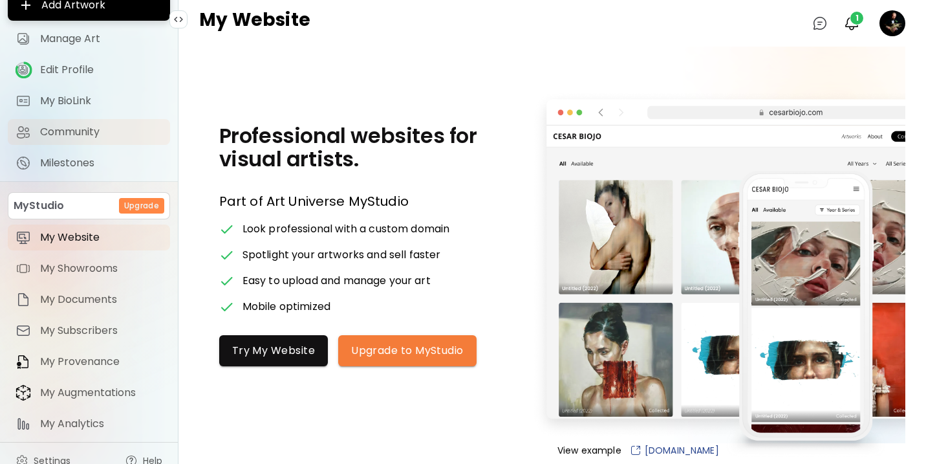
scroll to position [85, 0]
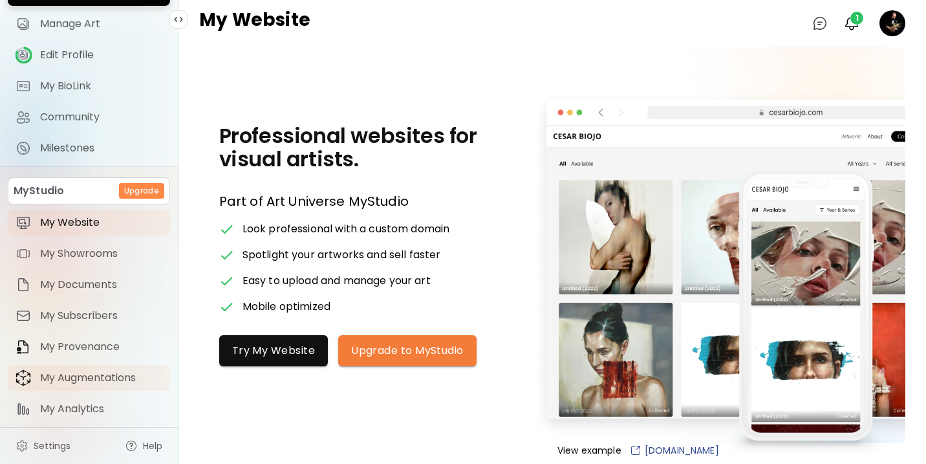
click at [85, 376] on span "My Augmentations" at bounding box center [101, 377] width 122 height 13
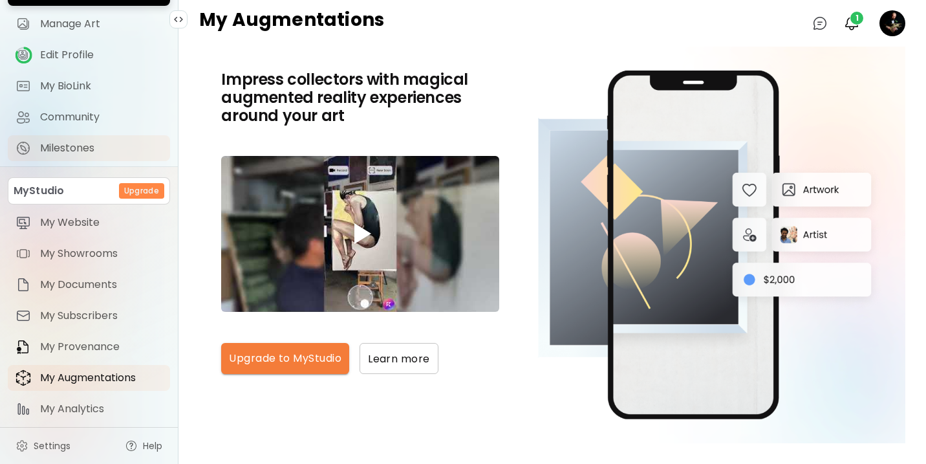
click at [122, 157] on link "Milestones" at bounding box center [89, 148] width 162 height 26
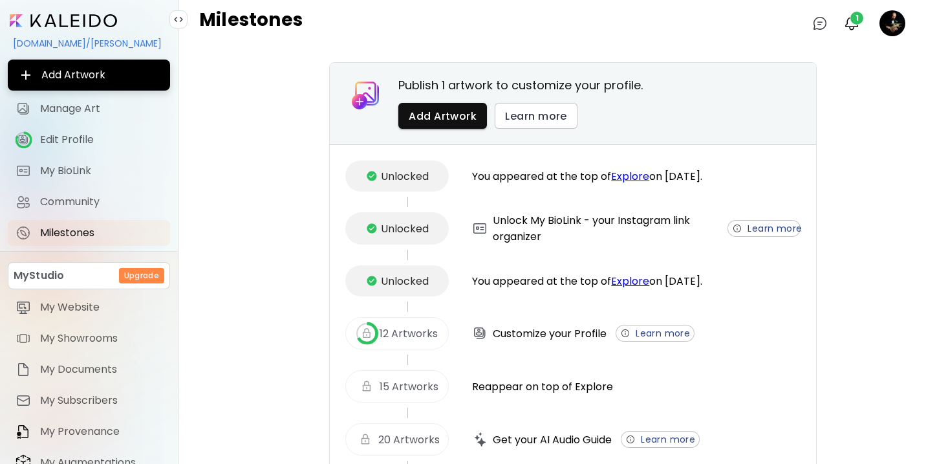
click at [47, 19] on input "image" at bounding box center [63, 20] width 107 height 13
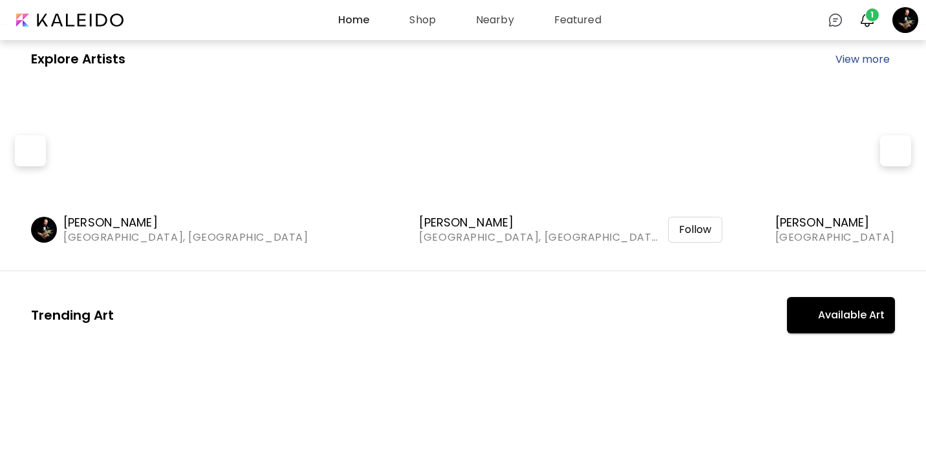
scroll to position [243, 0]
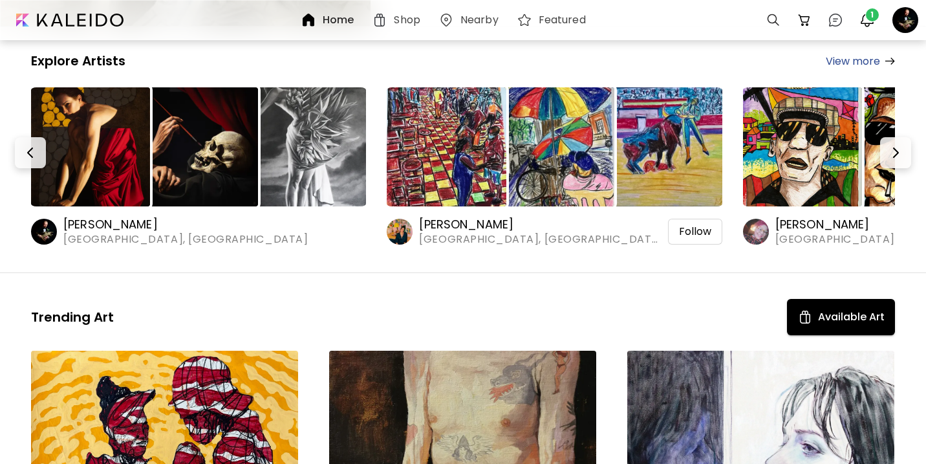
click at [85, 220] on h6 "[PERSON_NAME]" at bounding box center [185, 225] width 244 height 16
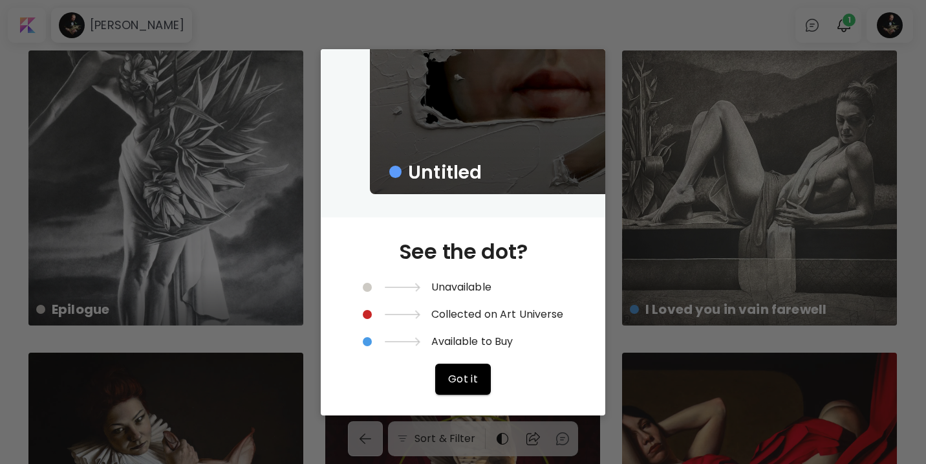
click at [471, 383] on span "Got it" at bounding box center [463, 379] width 30 height 14
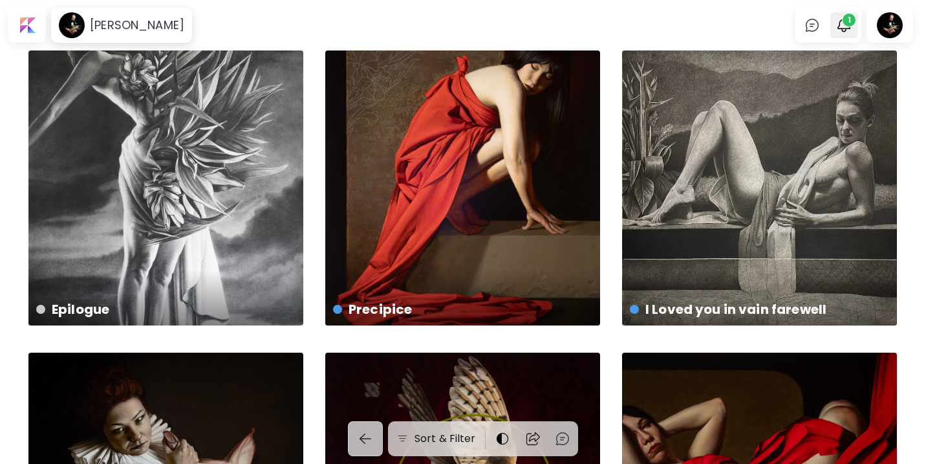
click at [839, 27] on img "button" at bounding box center [844, 25] width 16 height 16
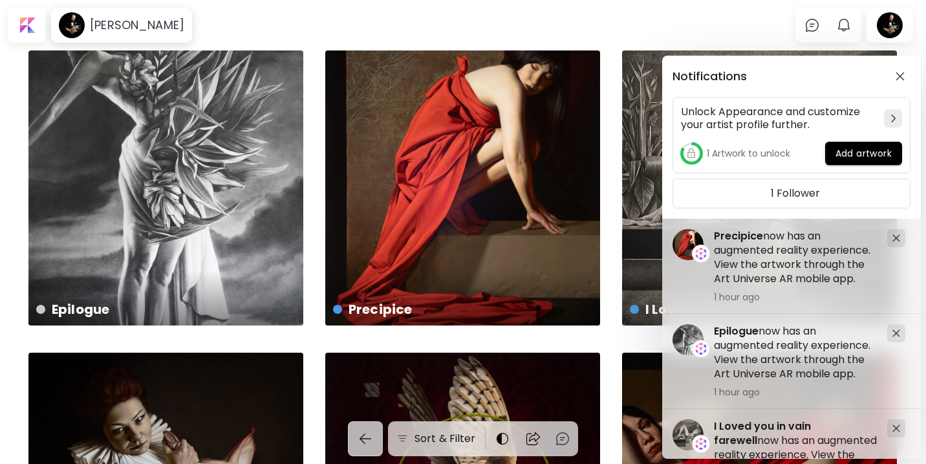
click at [512, 6] on div "Notifications Unlock Appearance and customize your artist profile further. 1 Ar…" at bounding box center [463, 232] width 926 height 464
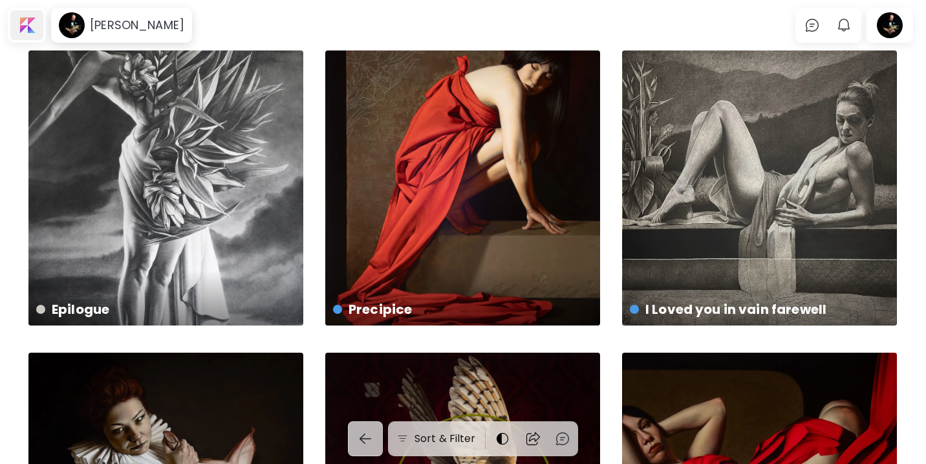
click at [39, 30] on div at bounding box center [26, 25] width 33 height 30
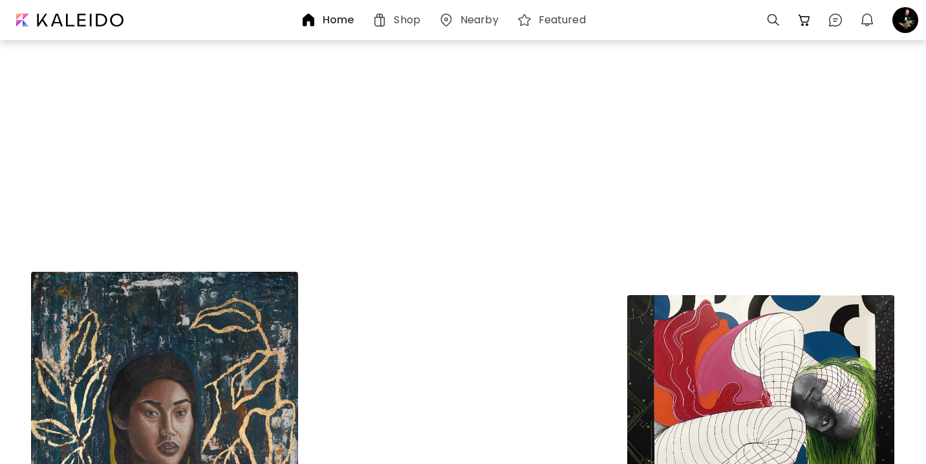
scroll to position [19578, 0]
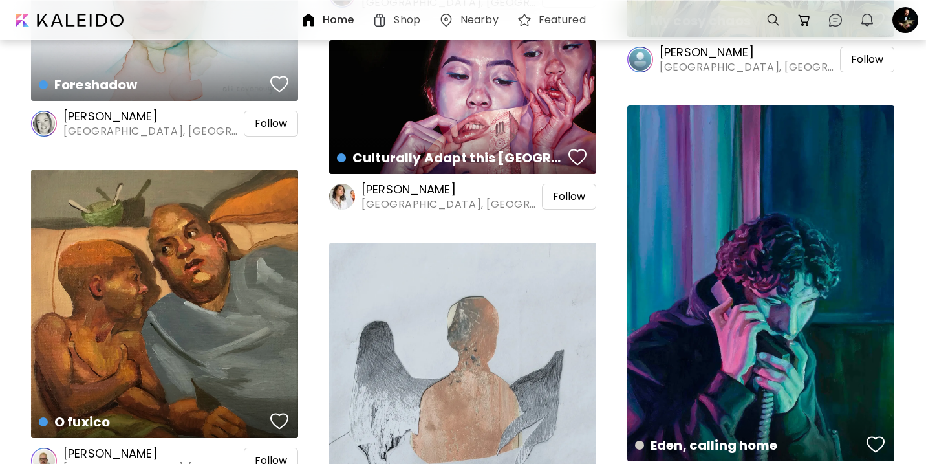
drag, startPoint x: 768, startPoint y: 21, endPoint x: 759, endPoint y: 20, distance: 9.1
click at [768, 21] on div at bounding box center [773, 20] width 26 height 26
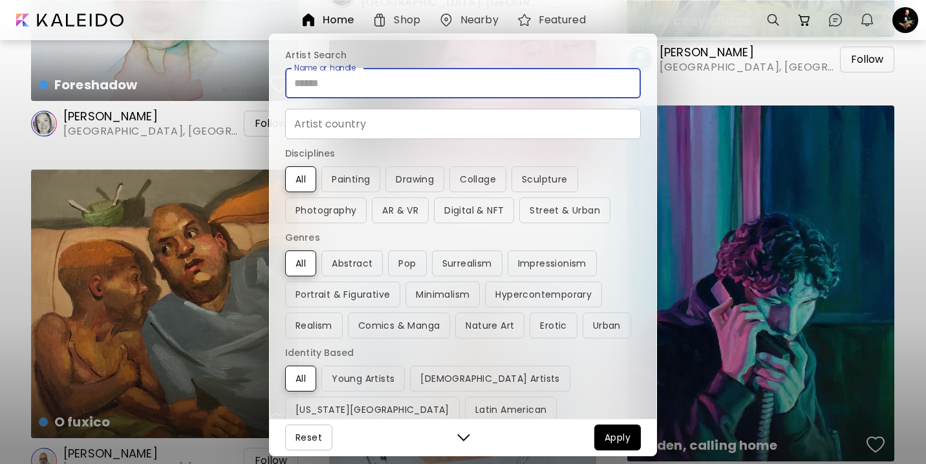
click at [370, 81] on input "Name or handle" at bounding box center [463, 83] width 356 height 30
type input "********"
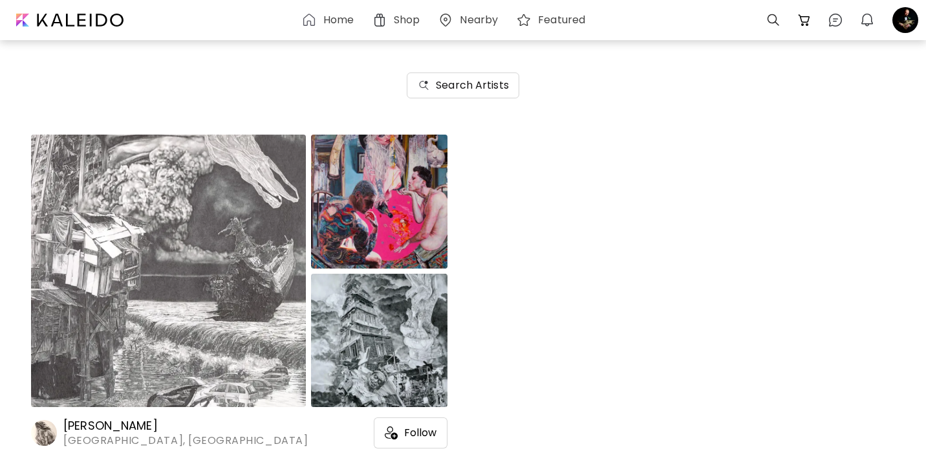
click at [193, 255] on img at bounding box center [168, 270] width 275 height 272
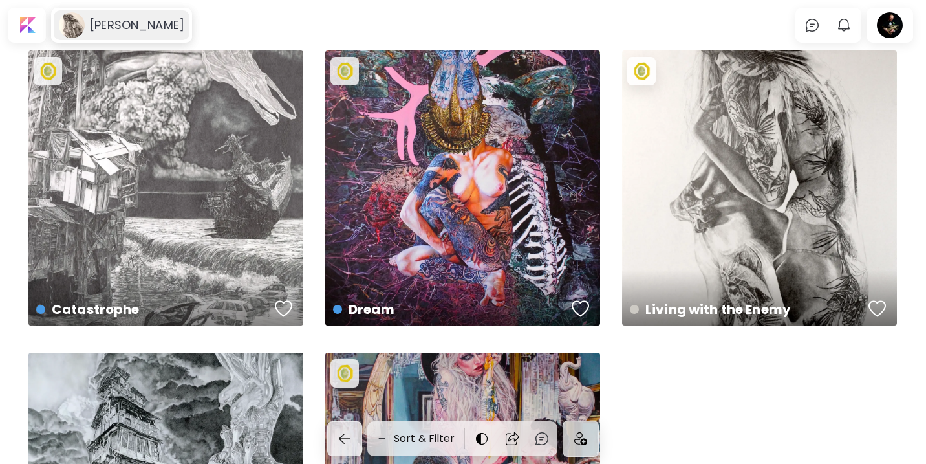
click at [174, 23] on h6 "[PERSON_NAME]" at bounding box center [137, 25] width 94 height 16
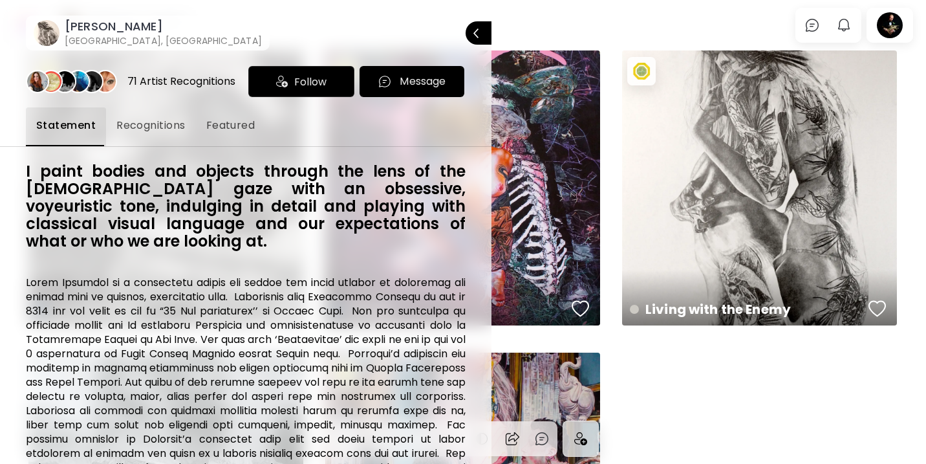
click at [181, 81] on div "71 Artist Recognitions" at bounding box center [181, 81] width 108 height 14
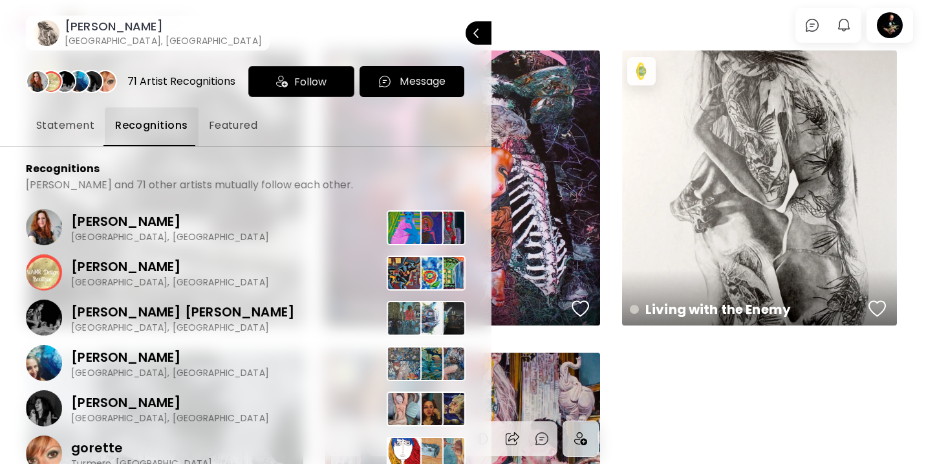
click at [229, 133] on button "Featured" at bounding box center [233, 126] width 70 height 39
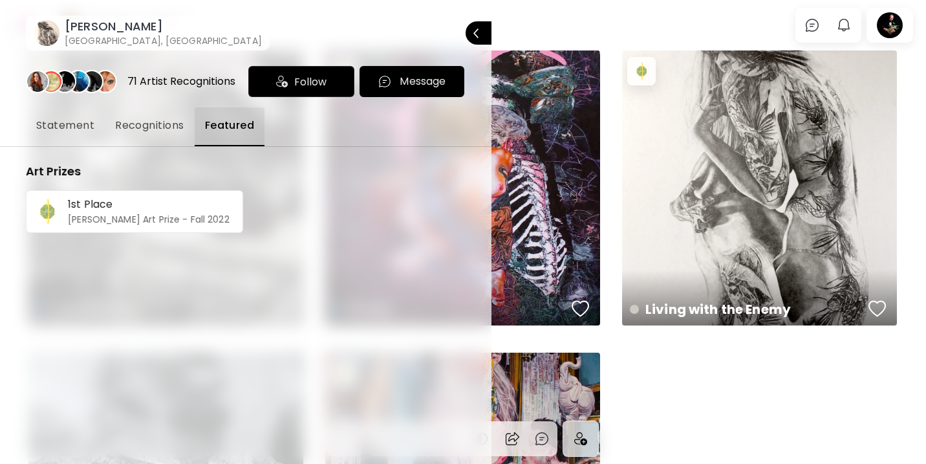
click at [73, 127] on span "Statement" at bounding box center [65, 126] width 58 height 16
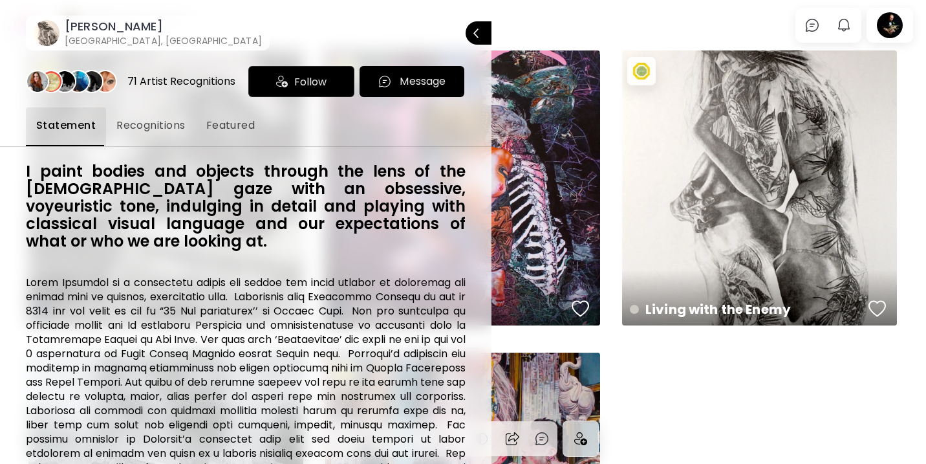
click at [109, 39] on h6 "[GEOGRAPHIC_DATA], [GEOGRAPHIC_DATA]" at bounding box center [163, 40] width 197 height 13
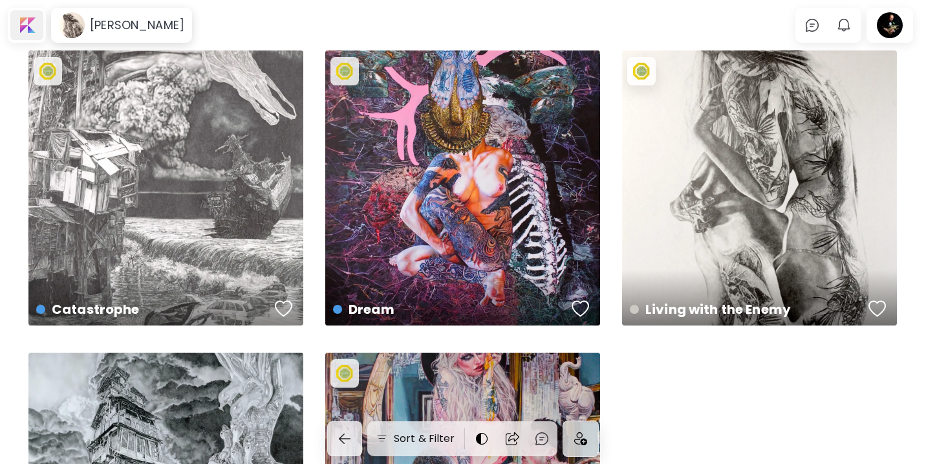
click at [28, 27] on div at bounding box center [26, 25] width 33 height 30
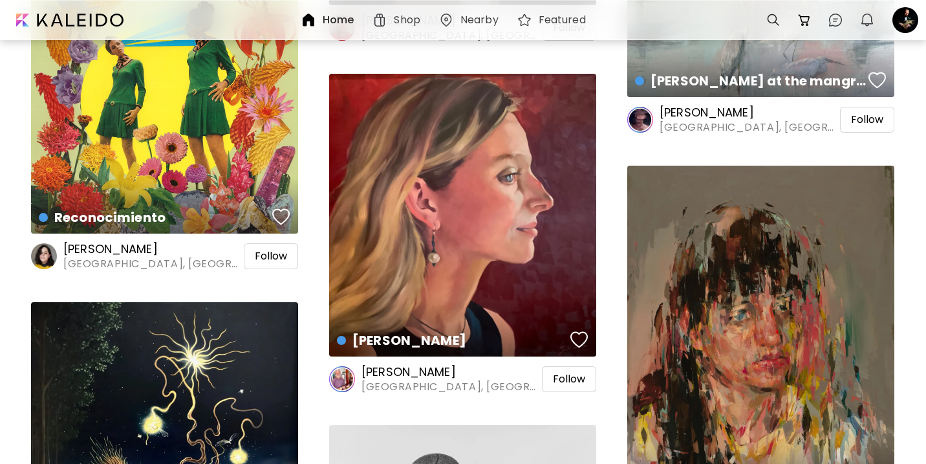
scroll to position [1293, 0]
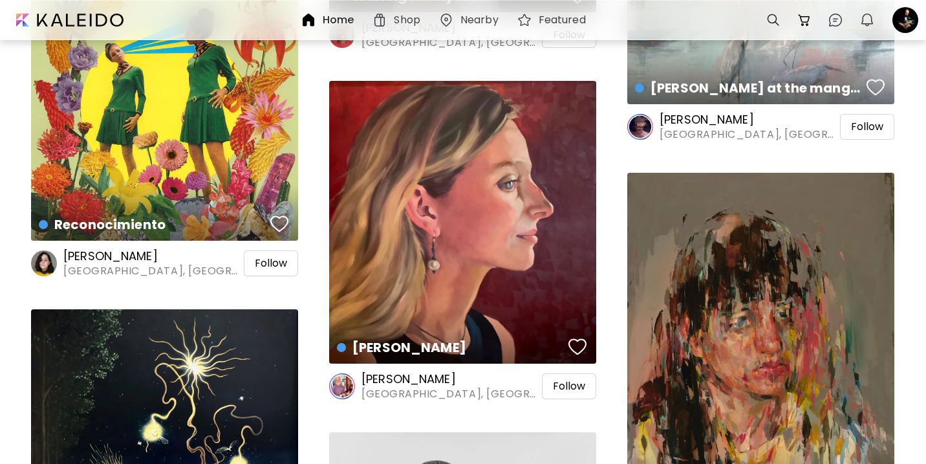
click at [197, 149] on div "Reconocimiento Collage | 31.8 x 31.8 cm" at bounding box center [164, 117] width 267 height 247
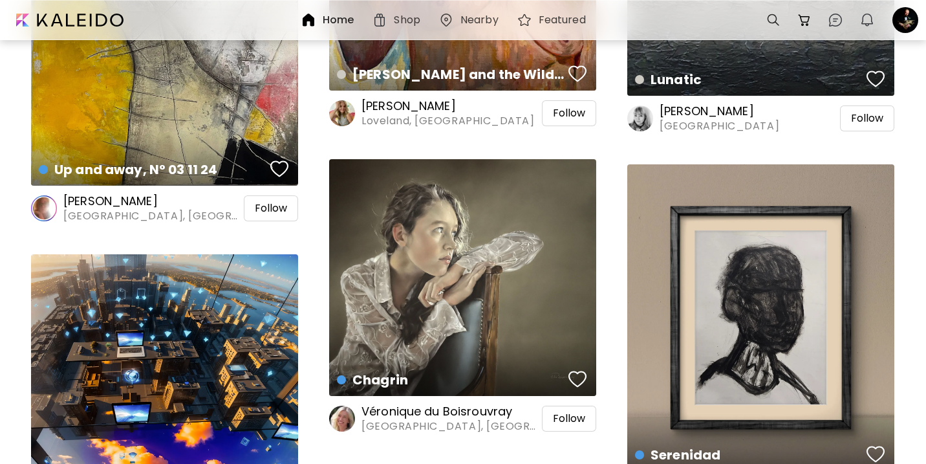
scroll to position [3417, 0]
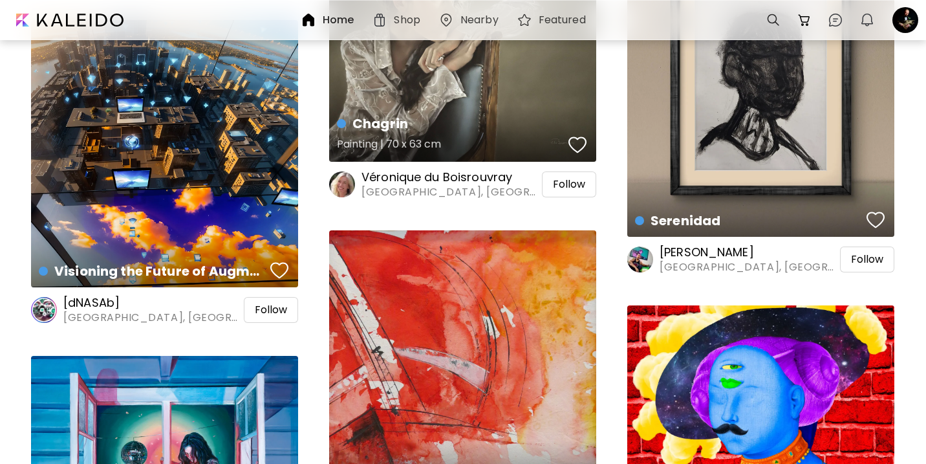
click at [396, 75] on div "Chagrin Painting | 70 x 63 cm" at bounding box center [462, 43] width 267 height 237
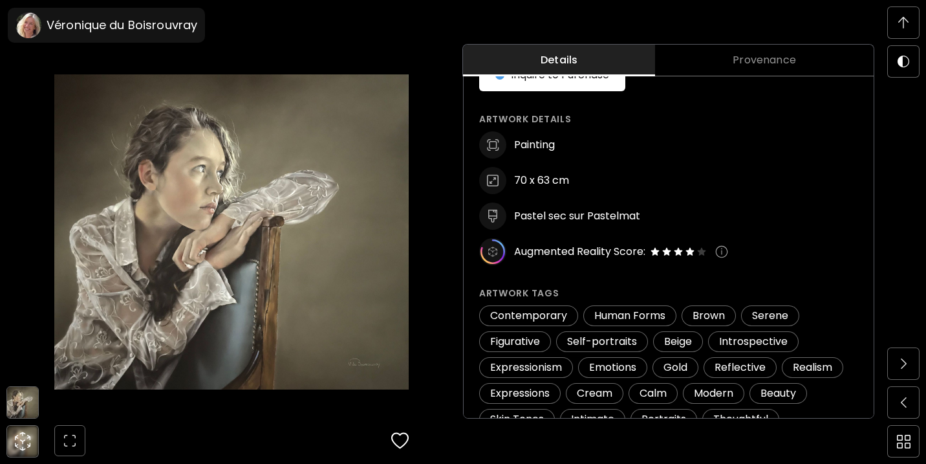
scroll to position [731, 0]
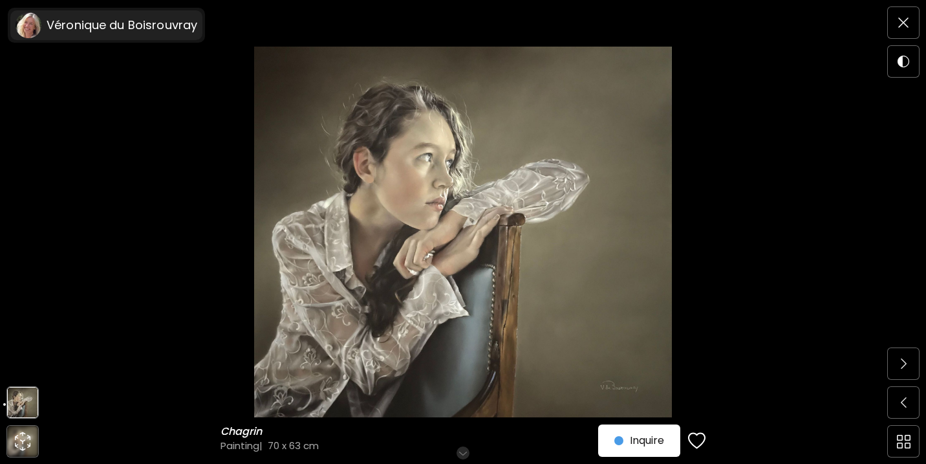
click at [92, 15] on div "Véronique du Boisrouvray" at bounding box center [106, 25] width 192 height 30
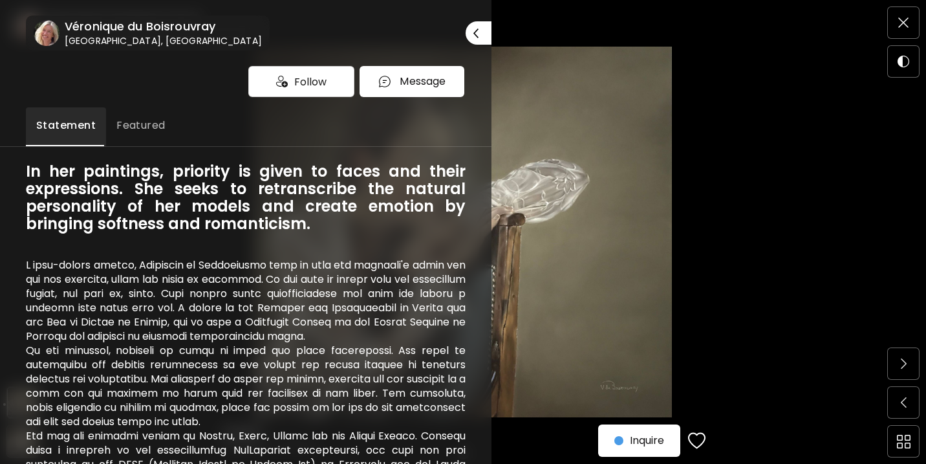
click at [151, 123] on span "Featured" at bounding box center [140, 126] width 49 height 16
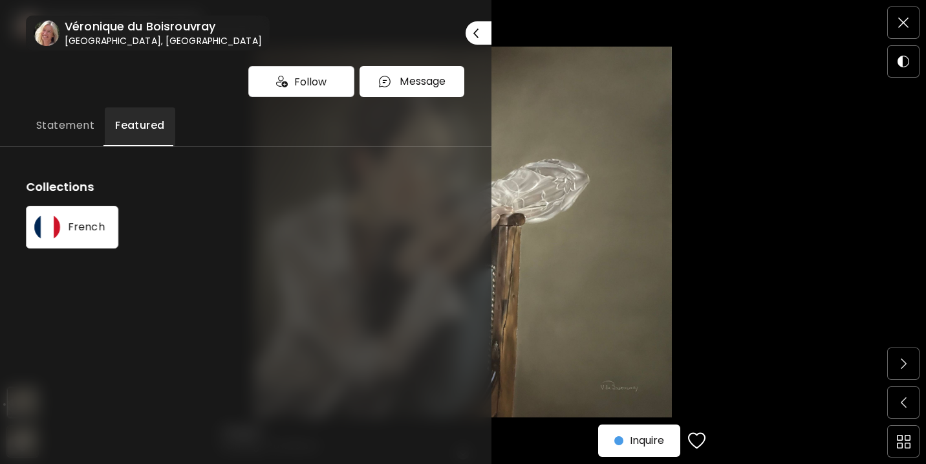
click at [92, 125] on span "Statement" at bounding box center [65, 126] width 58 height 16
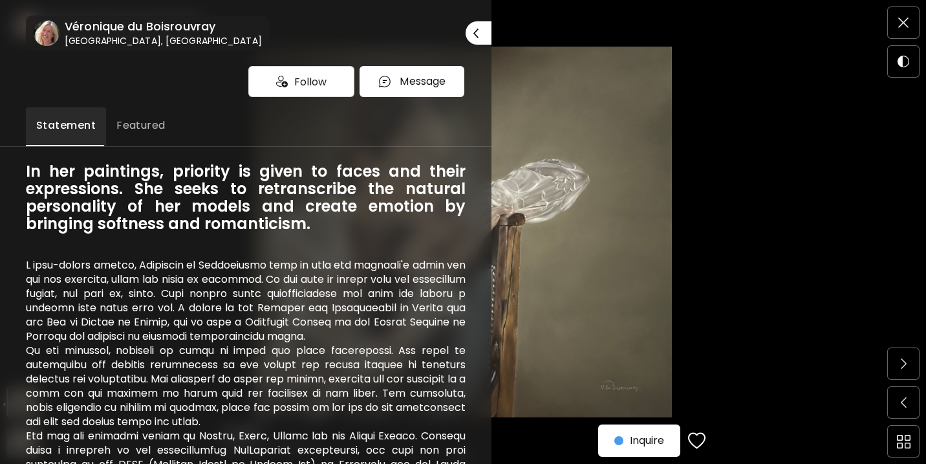
click at [112, 33] on h6 "Véronique du Boisrouvray" at bounding box center [163, 27] width 197 height 16
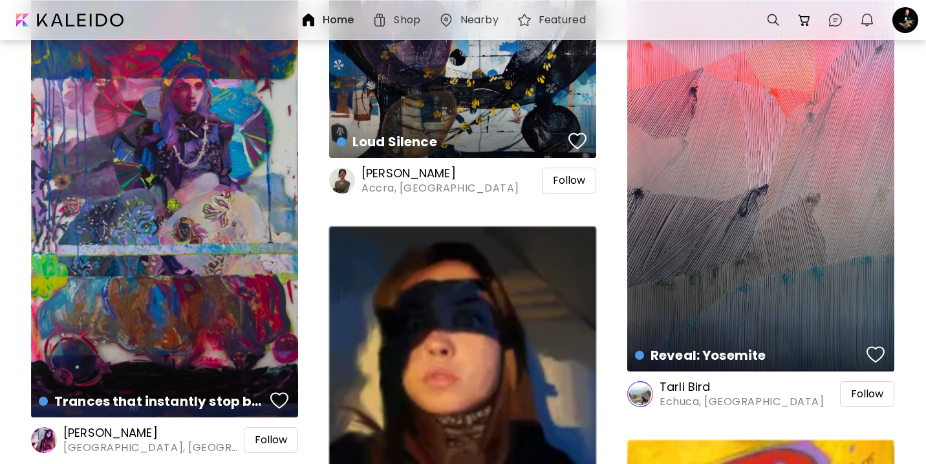
click at [250, 178] on div "Trances that instantly stop bullets aimed at the soul Painting | 61 x 106.7 cm" at bounding box center [164, 182] width 267 height 469
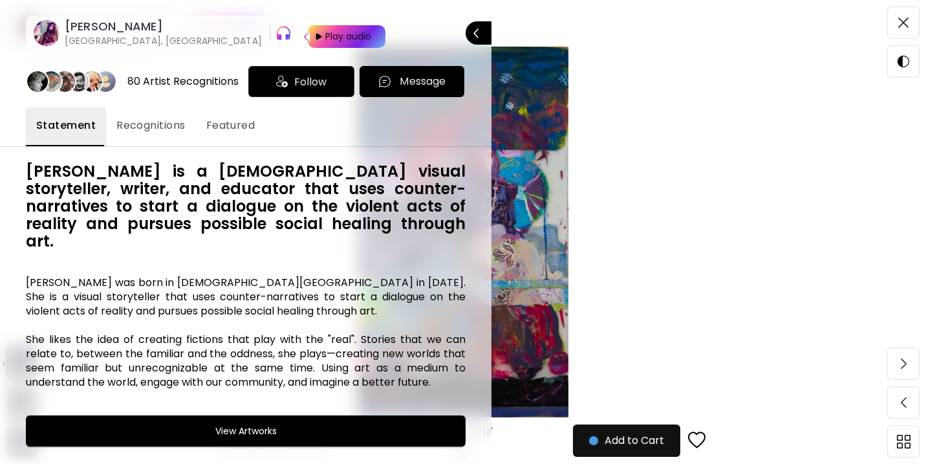
click at [287, 80] on img at bounding box center [282, 82] width 12 height 12
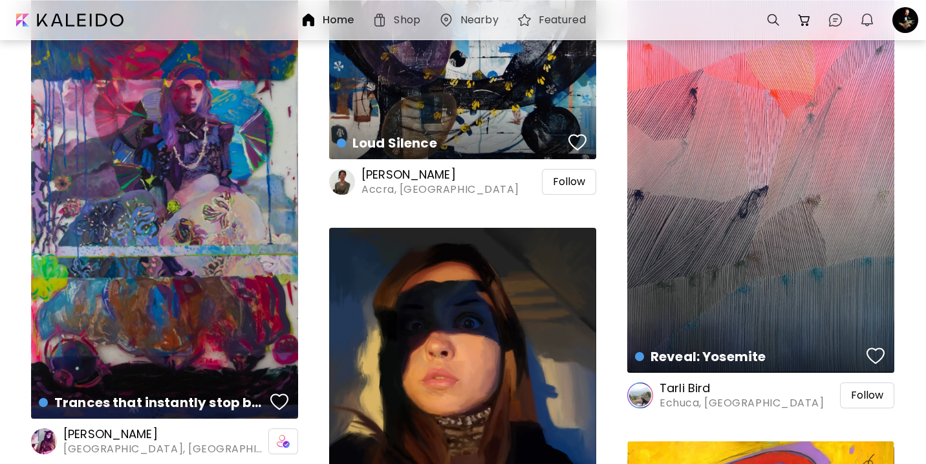
click at [551, 370] on div "alyssa 1 Digital Painting | 1757 x 2362 px" at bounding box center [462, 407] width 267 height 358
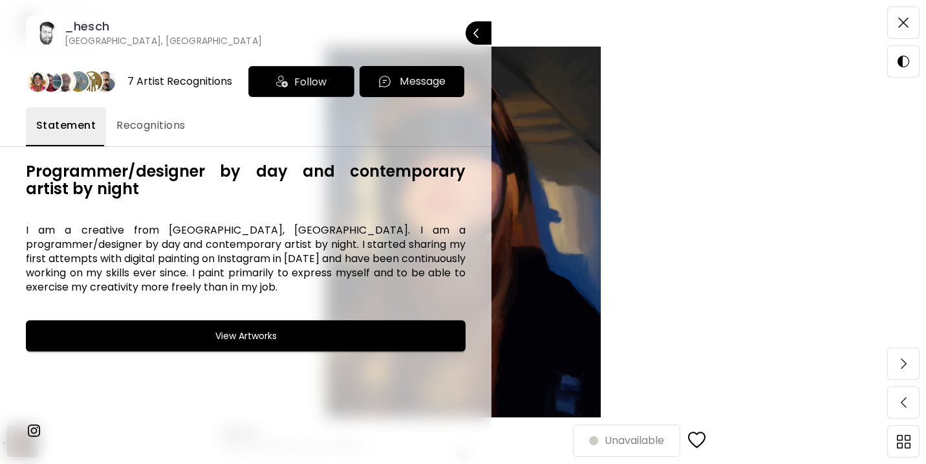
click at [295, 88] on span "Follow" at bounding box center [310, 82] width 32 height 16
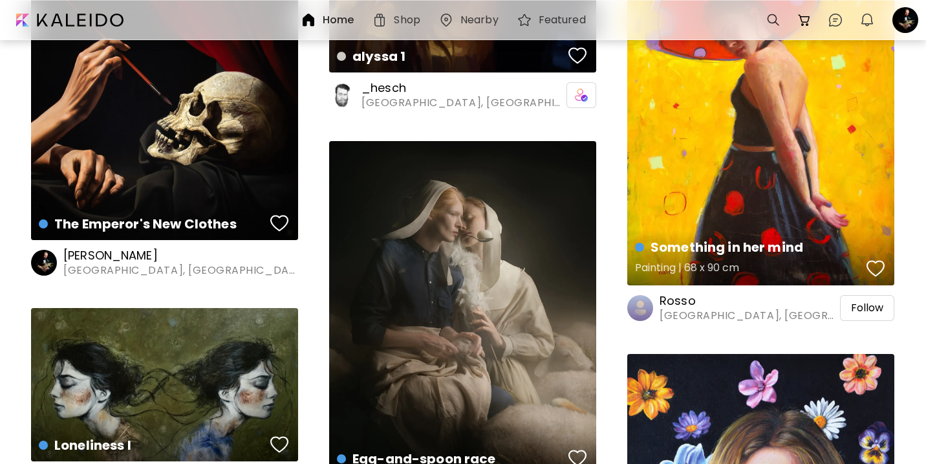
click at [793, 263] on h5 "Painting | 68 x 90 cm" at bounding box center [749, 270] width 228 height 26
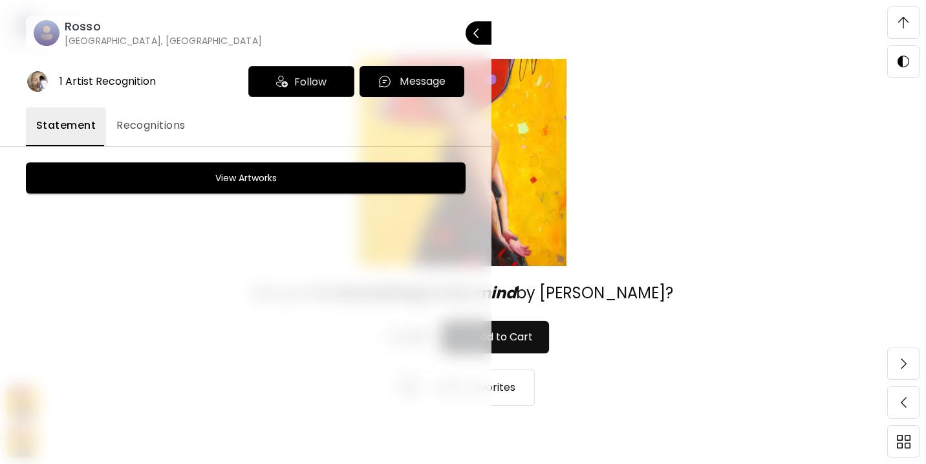
click at [365, 181] on span "View Artworks" at bounding box center [245, 178] width 407 height 16
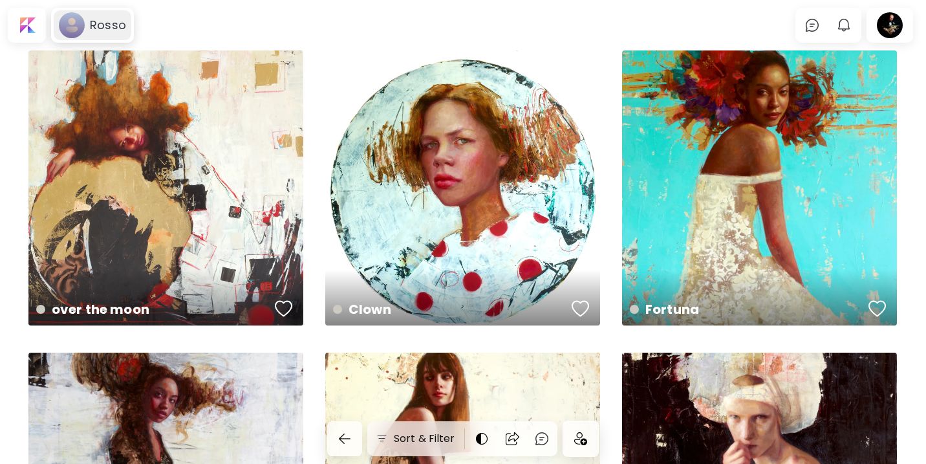
click at [81, 23] on image at bounding box center [72, 25] width 26 height 26
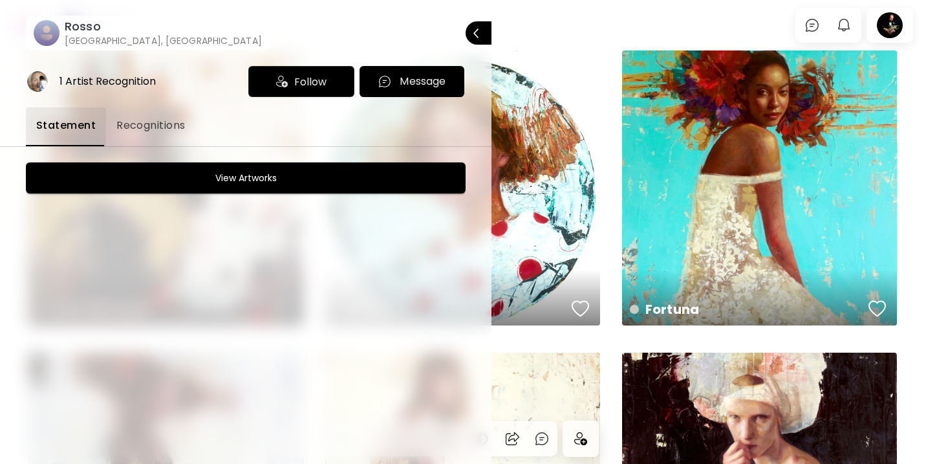
click at [301, 79] on span "Follow" at bounding box center [310, 82] width 32 height 16
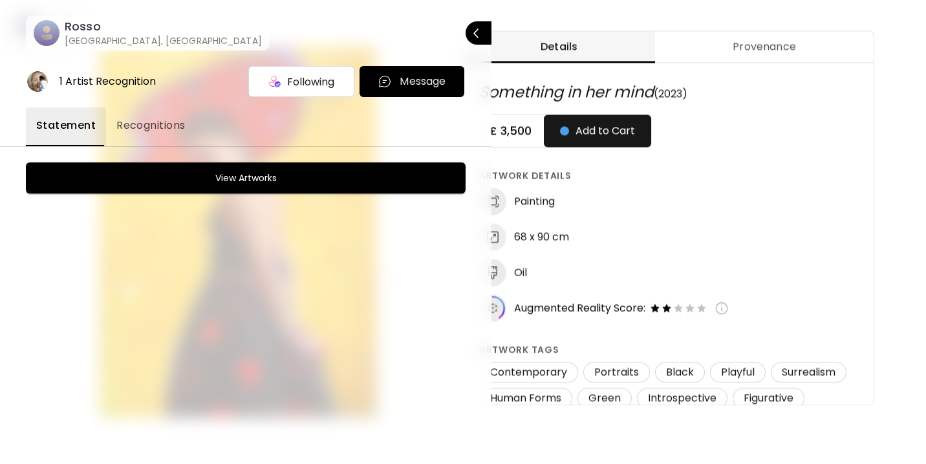
scroll to position [212, 0]
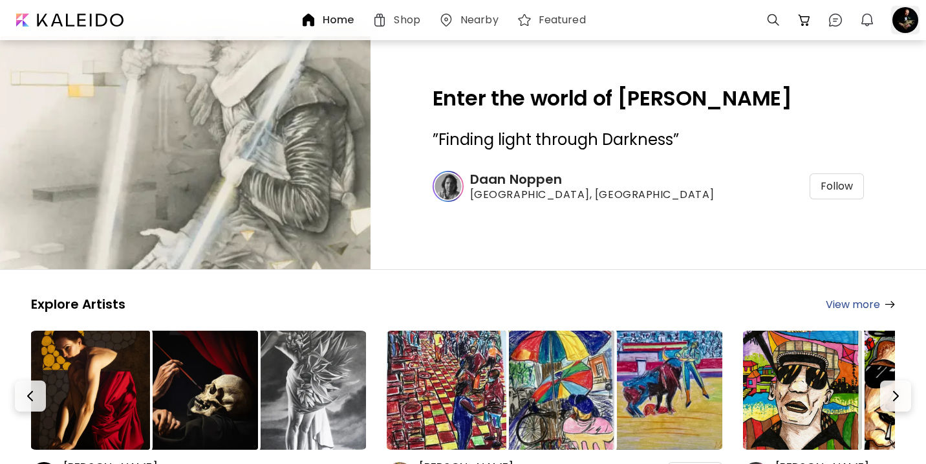
click at [910, 18] on div at bounding box center [905, 20] width 28 height 28
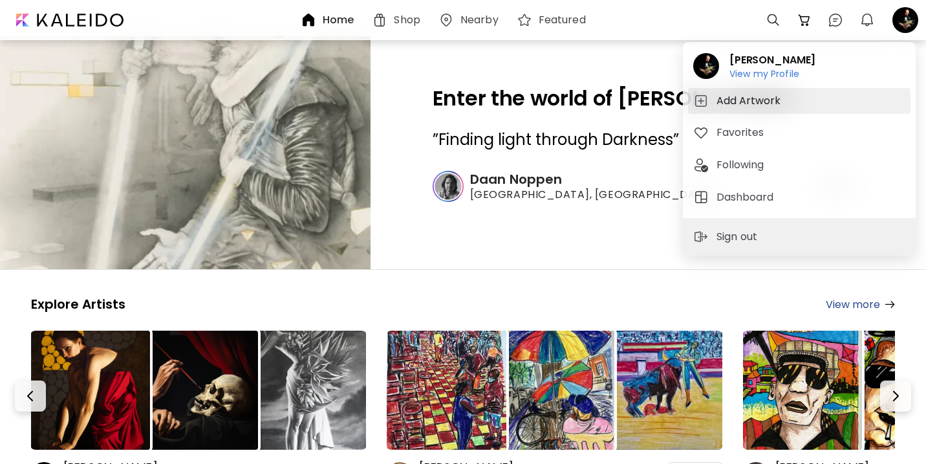
click at [769, 100] on h5 "Add Artwork" at bounding box center [750, 101] width 68 height 16
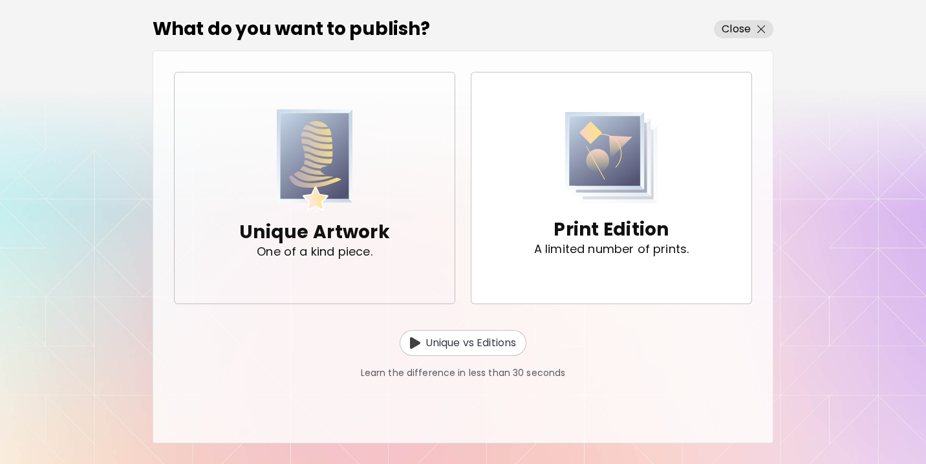
click at [424, 200] on span "Unique Artwork One of a kind piece." at bounding box center [314, 187] width 259 height 157
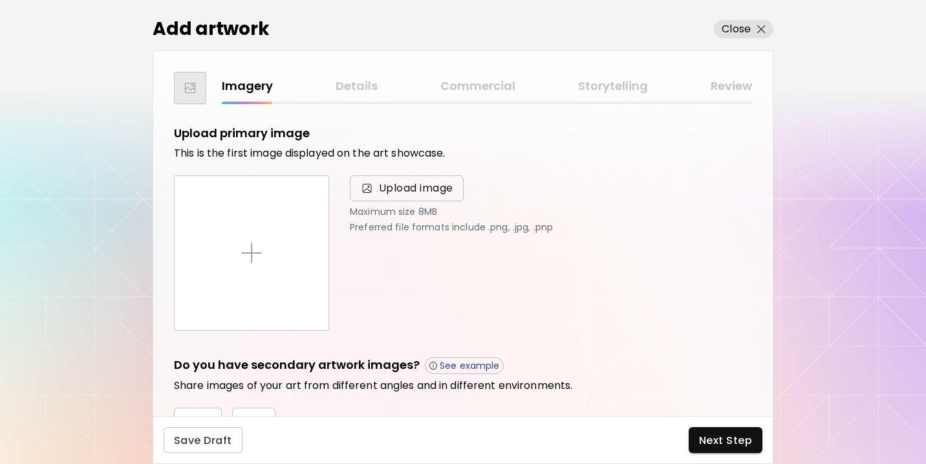
click at [422, 193] on span "Upload image" at bounding box center [416, 188] width 74 height 16
click at [0, 0] on input "Upload image" at bounding box center [0, 0] width 0 height 0
click at [440, 186] on span "Upload image" at bounding box center [416, 188] width 74 height 16
click at [0, 0] on input "Upload image" at bounding box center [0, 0] width 0 height 0
click at [743, 24] on p "Close" at bounding box center [736, 29] width 29 height 16
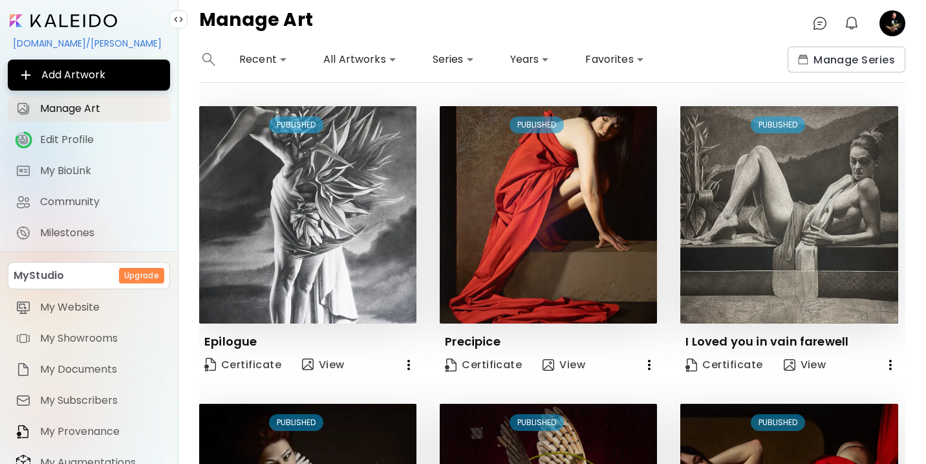
click at [883, 23] on image at bounding box center [892, 23] width 26 height 26
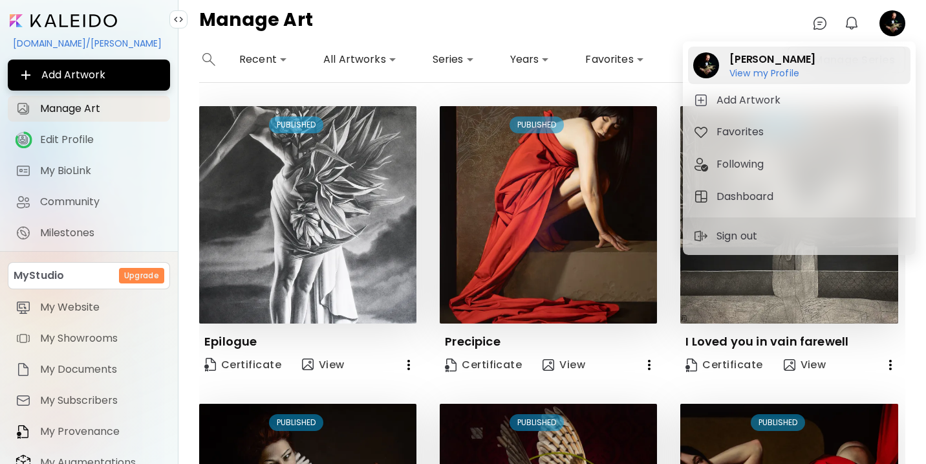
click at [764, 61] on h2 "[PERSON_NAME]" at bounding box center [772, 60] width 86 height 16
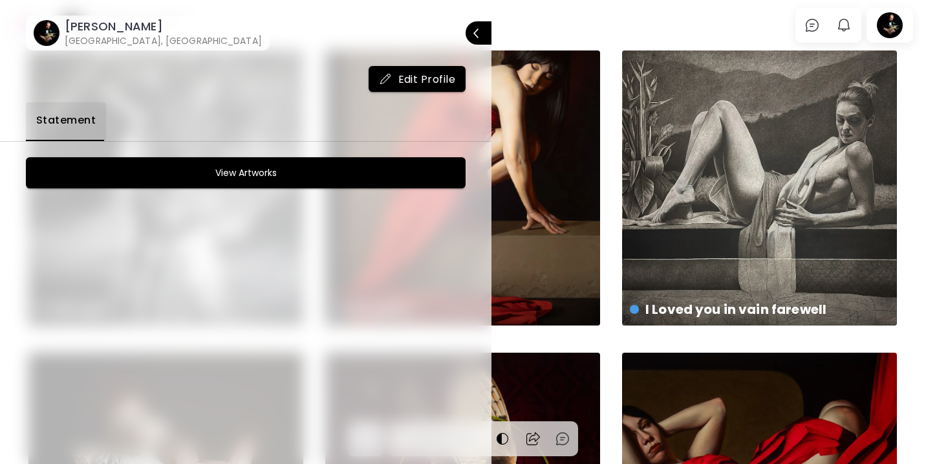
click at [602, 21] on div at bounding box center [463, 232] width 926 height 464
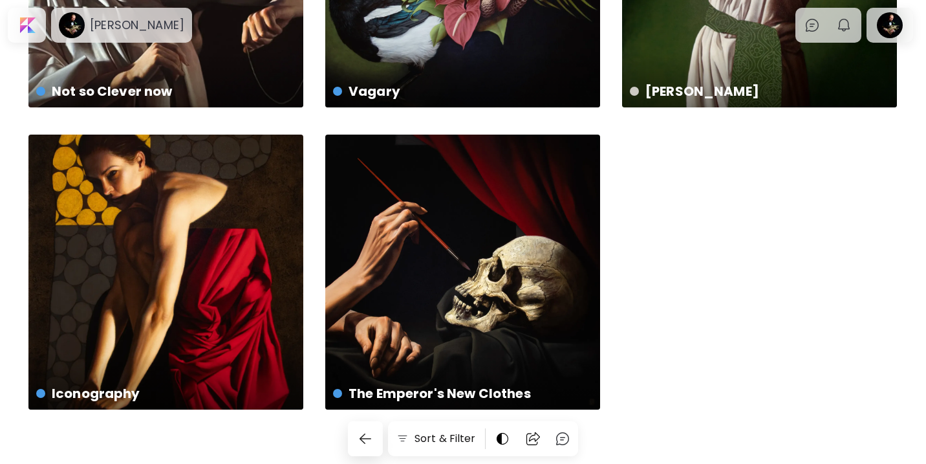
scroll to position [839, 0]
